Goal: Find specific page/section: Find specific page/section

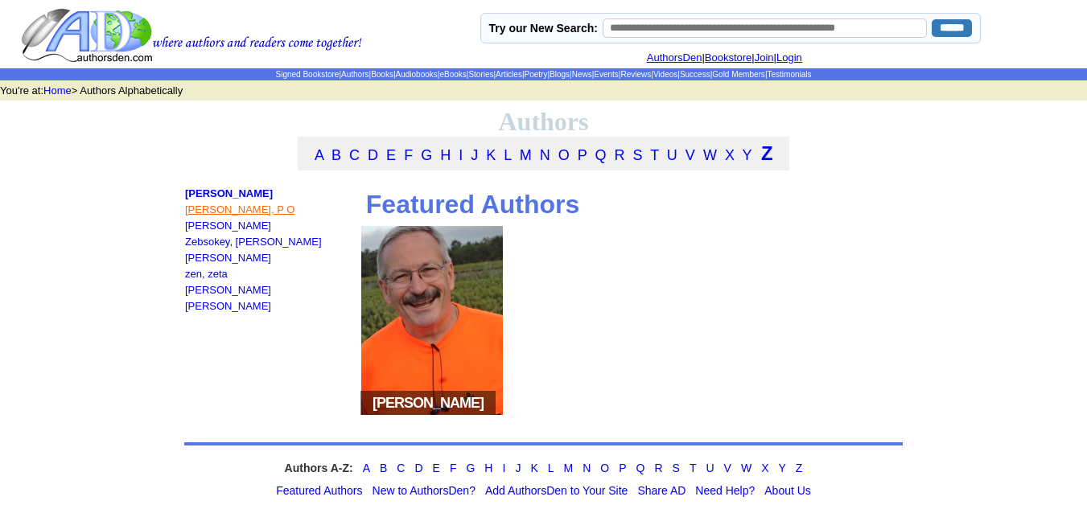
click at [205, 210] on td "Zachary, Scott D Zack, P O Zarembski, Kelly A. Zebsokey, Linda Settles Zecca, L…" at bounding box center [265, 313] width 163 height 253
click at [206, 215] on link "Zack, P O" at bounding box center [239, 210] width 109 height 12
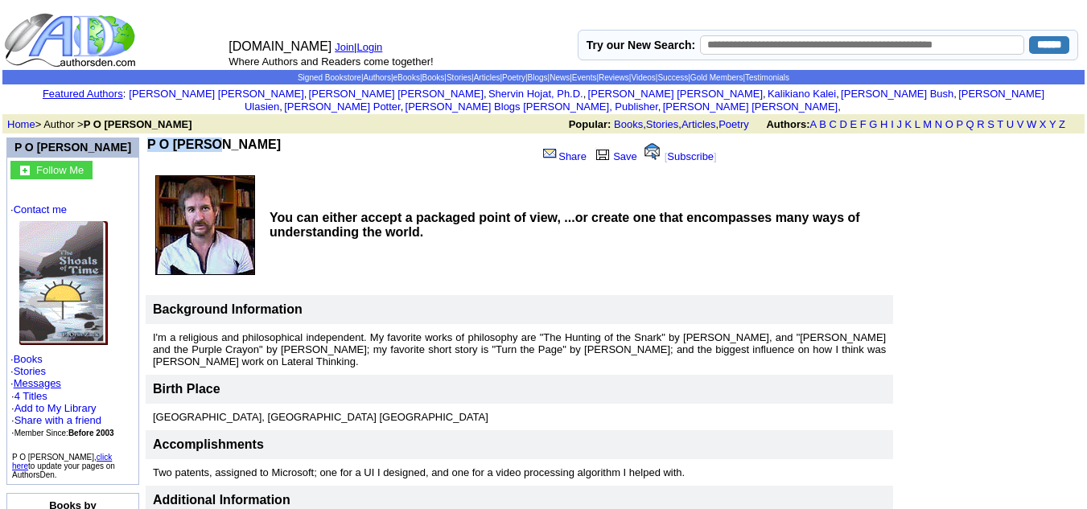
drag, startPoint x: 215, startPoint y: 131, endPoint x: 147, endPoint y: 133, distance: 67.6
click at [147, 138] on td "P O [PERSON_NAME]" at bounding box center [338, 153] width 383 height 31
copy b "P O [PERSON_NAME]"
